Goal: Register for event/course

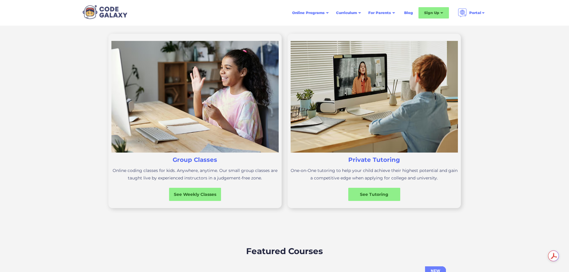
scroll to position [191, 0]
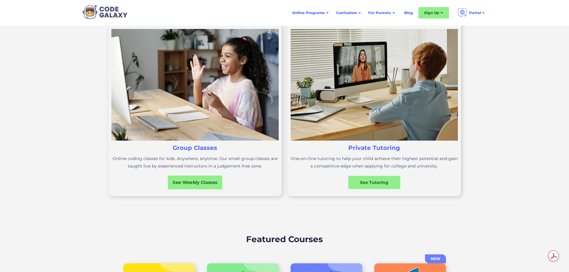
click at [202, 189] on div "See Weekly Classes" at bounding box center [195, 183] width 55 height 14
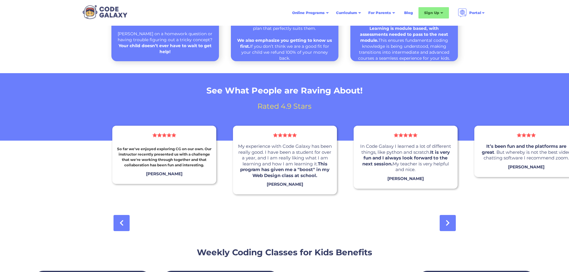
scroll to position [476, 0]
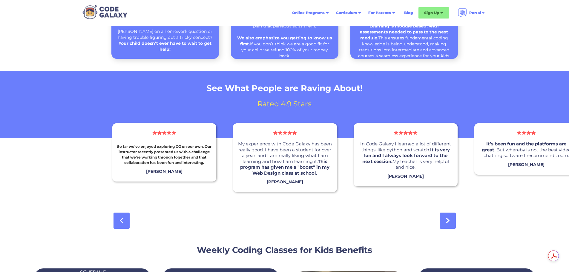
drag, startPoint x: 553, startPoint y: 179, endPoint x: 573, endPoint y: 199, distance: 28.5
click at [449, 225] on link at bounding box center [448, 221] width 16 height 16
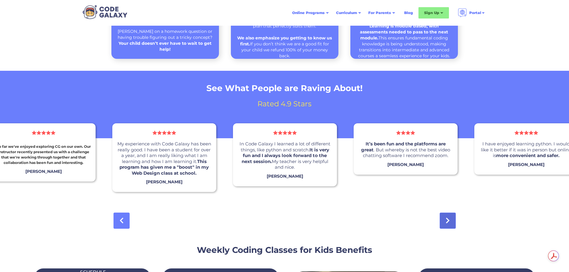
click at [449, 225] on link at bounding box center [448, 221] width 16 height 16
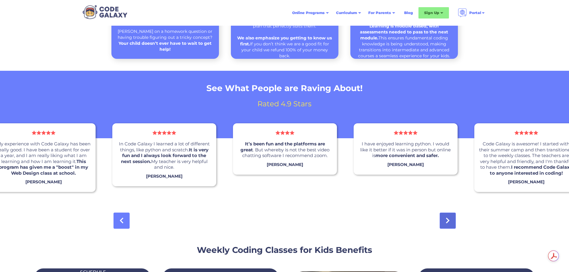
click at [449, 225] on link at bounding box center [448, 221] width 16 height 16
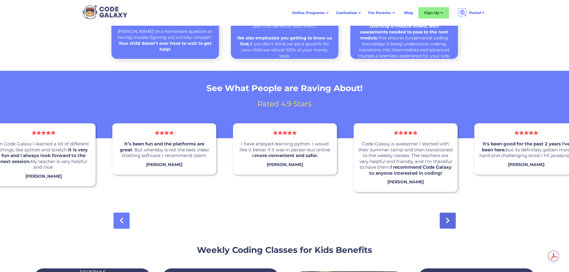
click at [449, 225] on link at bounding box center [448, 221] width 16 height 16
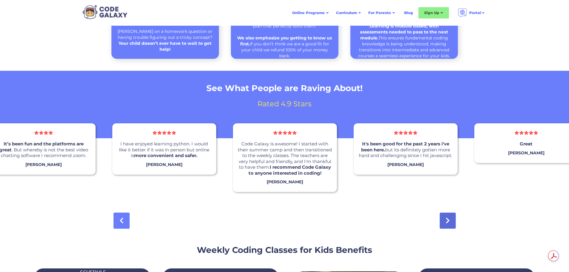
click at [449, 225] on link at bounding box center [448, 221] width 16 height 16
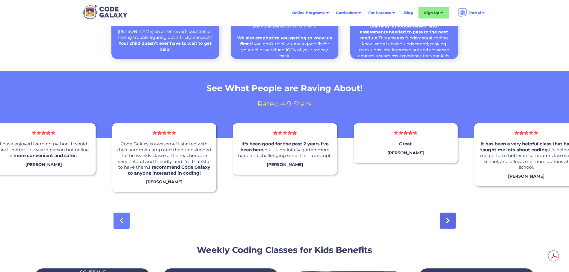
click at [449, 225] on link at bounding box center [448, 221] width 16 height 16
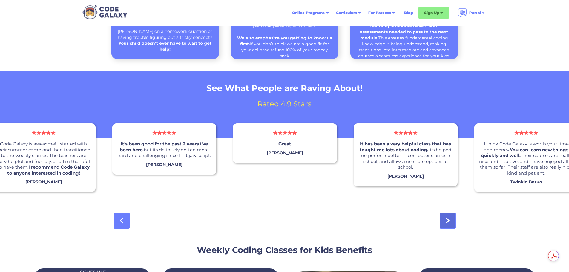
click at [449, 225] on link at bounding box center [448, 221] width 16 height 16
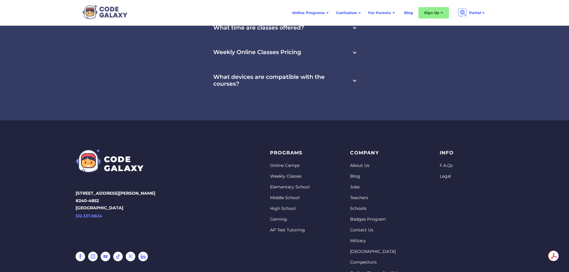
scroll to position [2064, 0]
